Goal: Check status: Check status

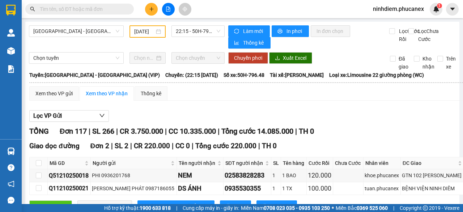
click at [145, 33] on input "[DATE]" at bounding box center [144, 31] width 20 height 8
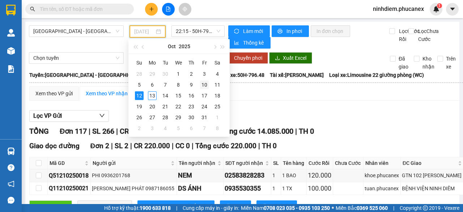
click at [206, 84] on div "10" at bounding box center [204, 84] width 9 height 9
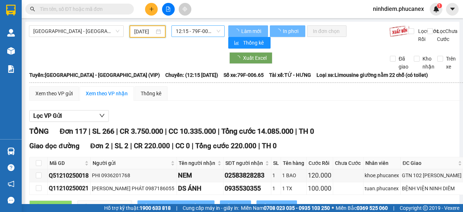
type input "[DATE]"
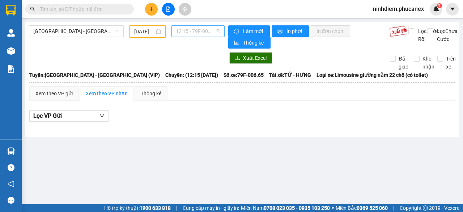
click at [190, 30] on span "12:15 - 79F-006.65" at bounding box center [198, 31] width 44 height 11
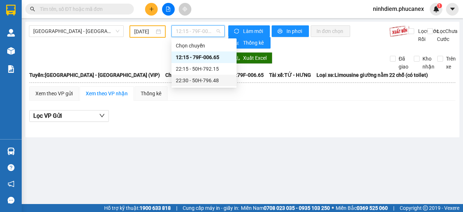
click at [187, 81] on div "22:30 - 50H-796.48" at bounding box center [204, 80] width 56 height 8
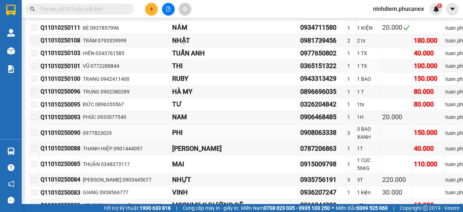
scroll to position [3725, 0]
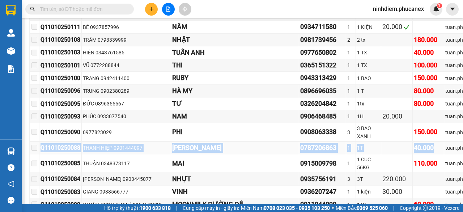
drag, startPoint x: 39, startPoint y: 144, endPoint x: 410, endPoint y: 143, distance: 371.0
click at [410, 143] on tr "Q11010250088 THANH HIỆP 0901444097 HUỆ THẢO 0787206863 1 1T 40.000 tuan.phucane…" at bounding box center [350, 147] width 641 height 13
copy tr "Q11010250088 THANH HIỆP 0901444097 HUỆ THẢO 0787206863 1 1T 40.000"
